Goal: Complete application form

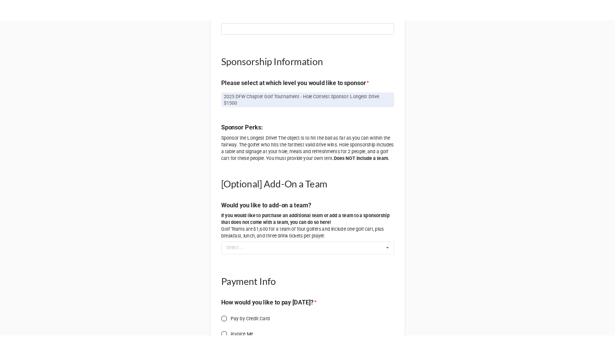
scroll to position [627, 0]
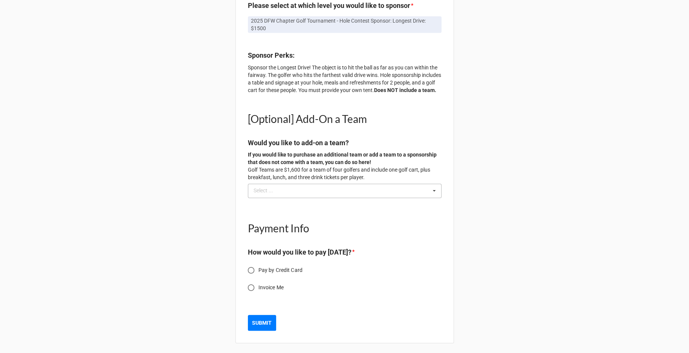
click at [405, 192] on div "Select ... No results found." at bounding box center [345, 191] width 194 height 14
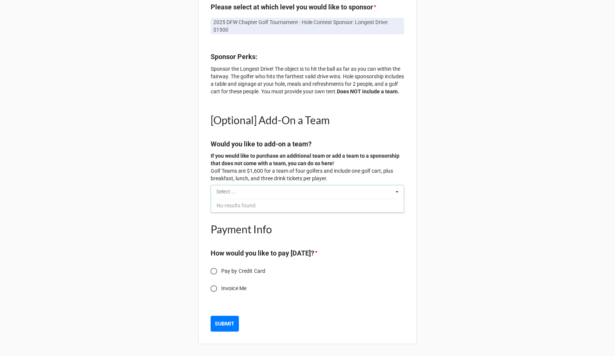
scroll to position [623, 0]
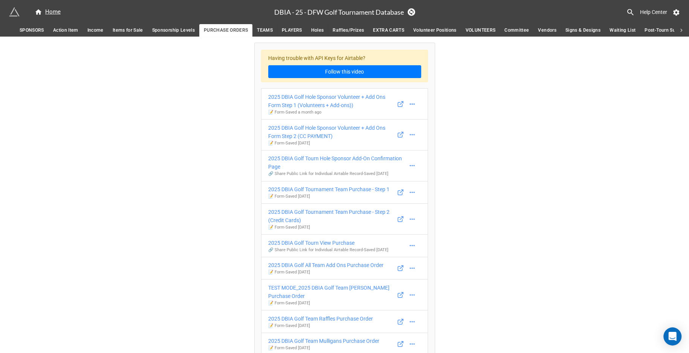
click at [30, 30] on span "SPONSORS" at bounding box center [32, 30] width 24 height 8
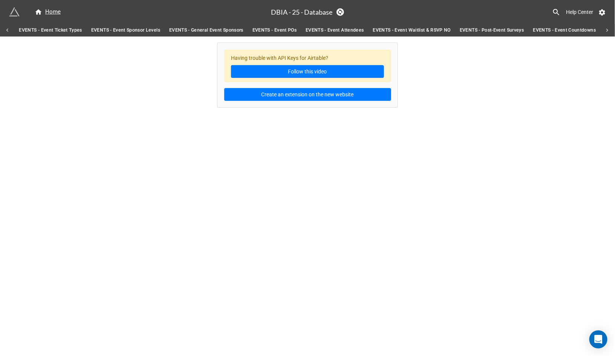
scroll to position [0, 410]
click at [214, 32] on span "EVENTS - General Event Sponsors" at bounding box center [205, 30] width 74 height 8
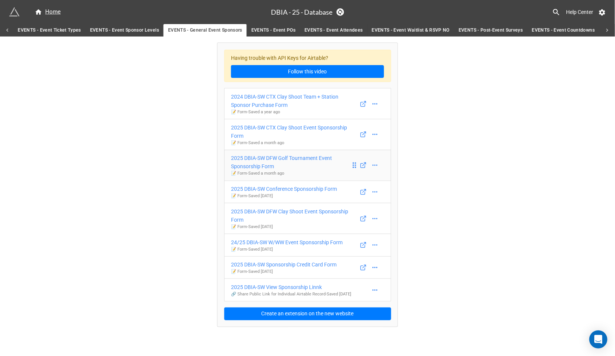
click at [289, 159] on div "2025 DBIA-SW DFW Golf Tournament Event Sponsorship Form" at bounding box center [291, 162] width 120 height 17
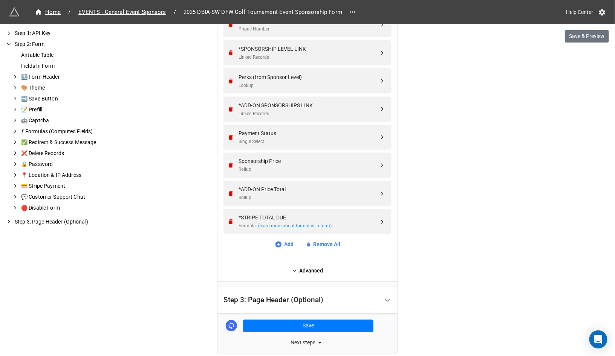
scroll to position [475, 0]
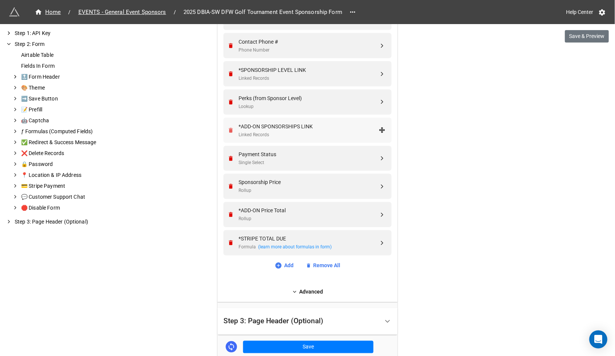
click at [228, 127] on icon "Remove" at bounding box center [231, 130] width 6 height 6
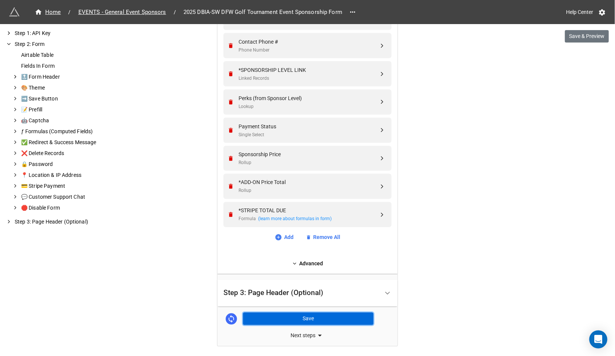
click at [355, 321] on button "Save" at bounding box center [308, 319] width 130 height 13
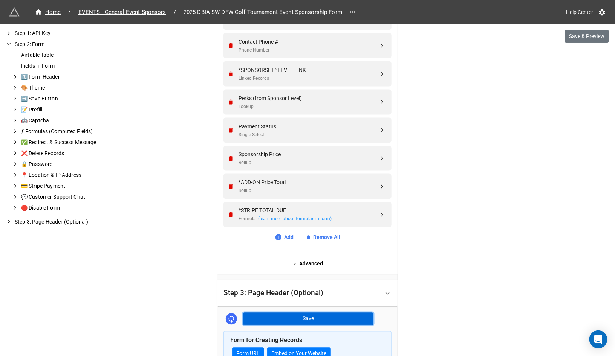
click at [336, 317] on button "Save" at bounding box center [308, 319] width 130 height 13
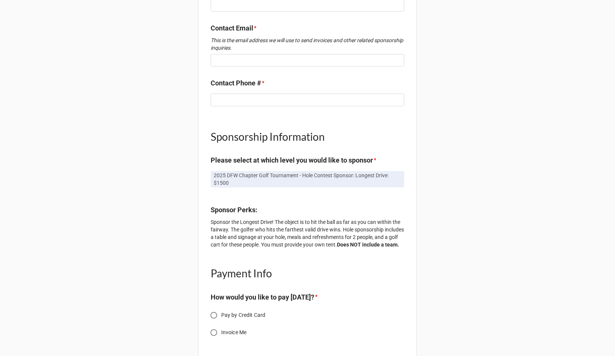
scroll to position [502, 0]
